Goal: Transaction & Acquisition: Purchase product/service

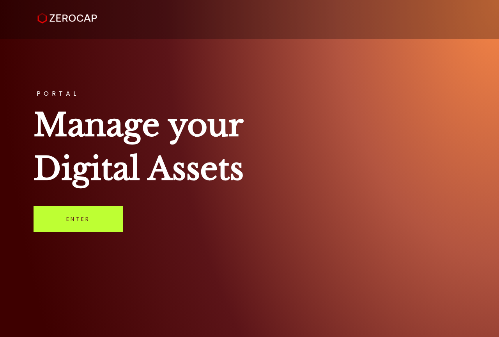
click at [48, 224] on link "Enter" at bounding box center [78, 219] width 89 height 26
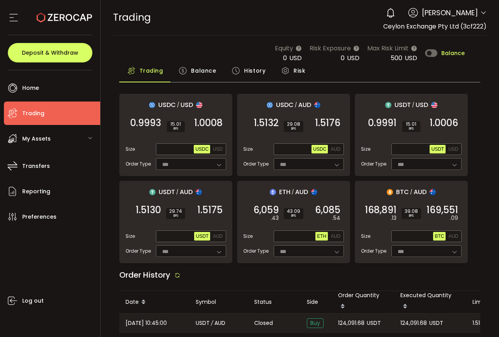
click at [460, 48] on div "Equity 0 USD Risk Exposure 0 USD Max Risk Limit 500 USD Balance" at bounding box center [370, 52] width 190 height 19
click at [457, 50] on span "Balance" at bounding box center [452, 52] width 23 height 5
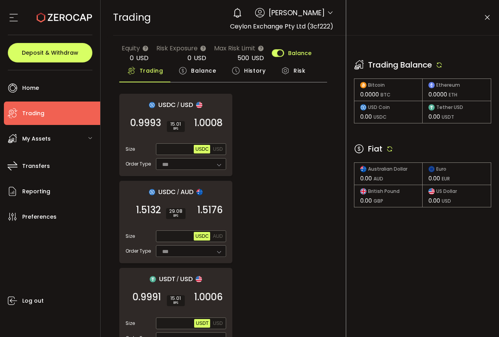
drag, startPoint x: 387, startPoint y: 150, endPoint x: 391, endPoint y: 147, distance: 5.0
click at [387, 150] on icon at bounding box center [389, 148] width 7 height 7
click at [439, 63] on icon at bounding box center [439, 64] width 7 height 7
click at [490, 18] on icon at bounding box center [488, 18] width 8 height 8
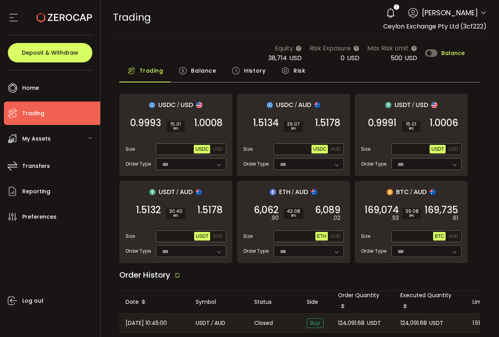
click at [454, 53] on span "Balance" at bounding box center [452, 52] width 23 height 5
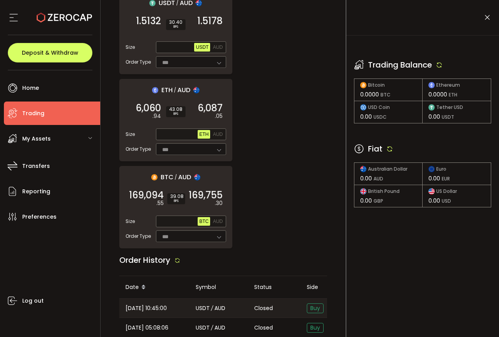
scroll to position [269, 0]
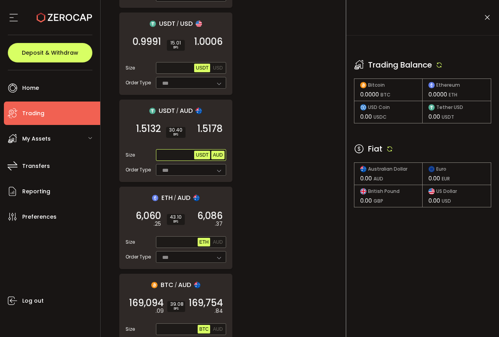
click at [217, 158] on span "AUD" at bounding box center [218, 154] width 10 height 5
click at [387, 148] on icon at bounding box center [389, 148] width 7 height 7
click at [188, 154] on span "Max" at bounding box center [188, 154] width 14 height 7
type input "*******"
click at [206, 130] on span "1.5178" at bounding box center [209, 129] width 25 height 8
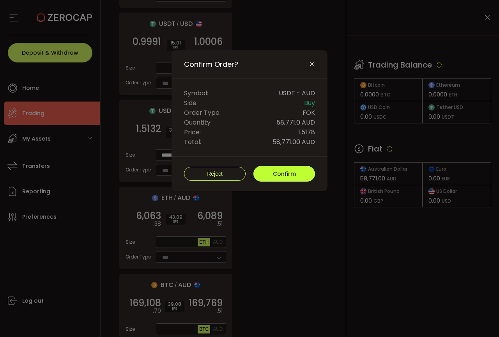
click at [288, 173] on span "Confirm" at bounding box center [284, 174] width 23 height 8
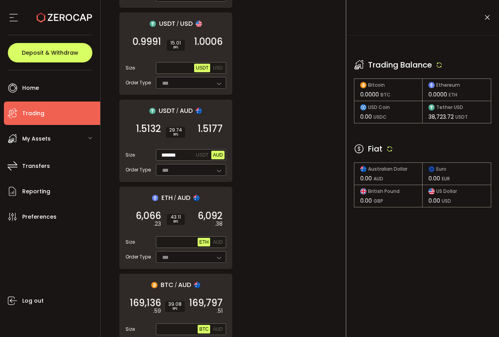
click at [487, 20] on icon at bounding box center [488, 18] width 8 height 8
